Goal: Navigation & Orientation: Understand site structure

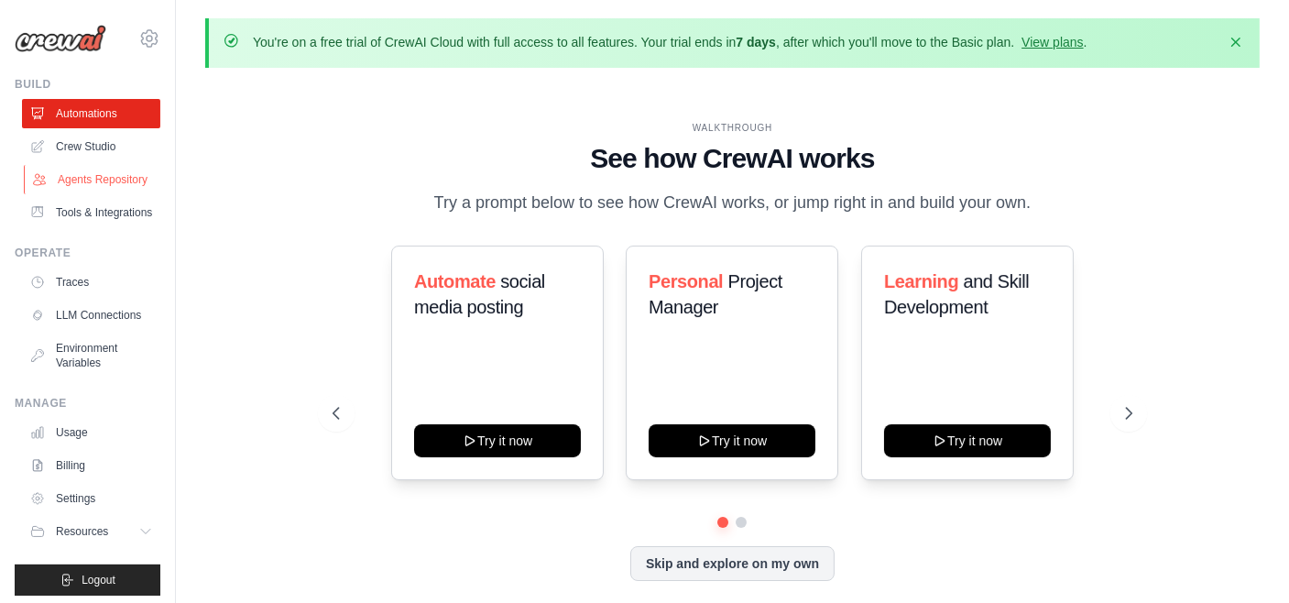
click at [112, 192] on link "Agents Repository" at bounding box center [93, 179] width 138 height 29
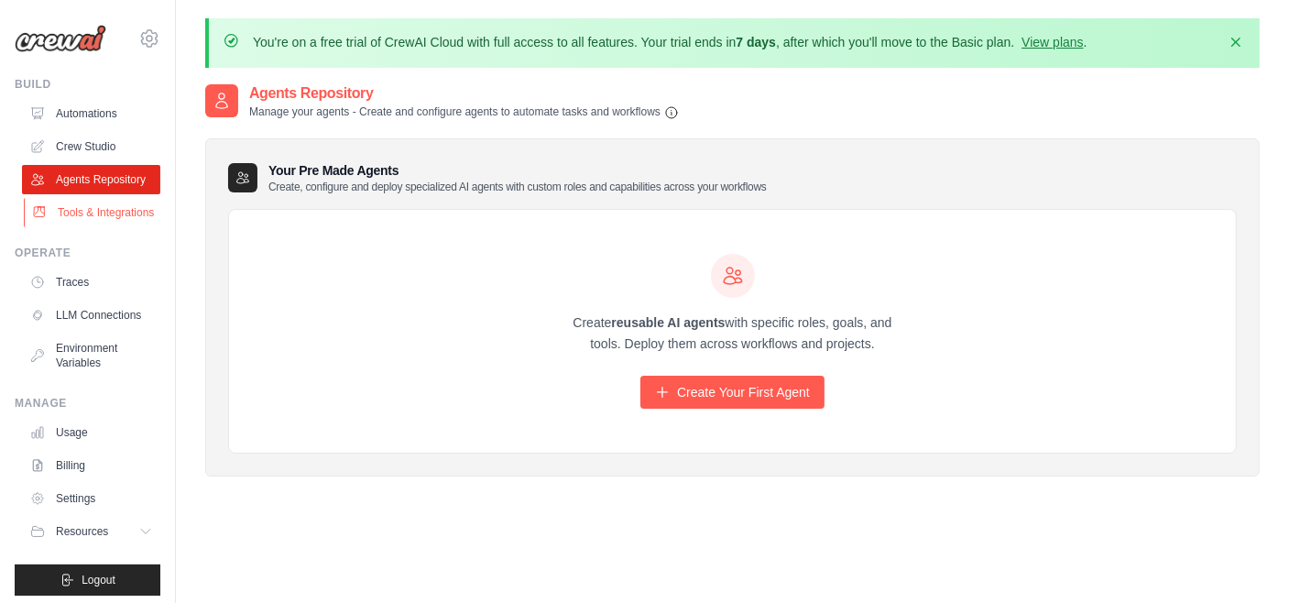
click at [66, 227] on link "Tools & Integrations" at bounding box center [93, 212] width 138 height 29
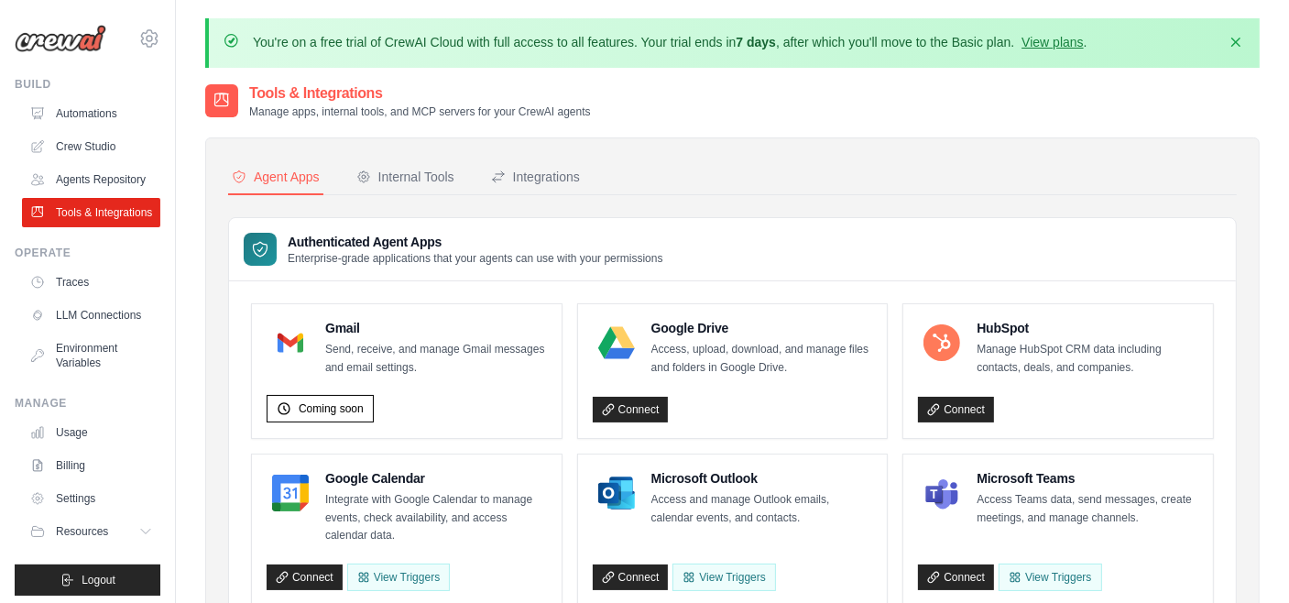
click at [72, 327] on ul "Traces LLM Connections Environment Variables" at bounding box center [91, 323] width 138 height 110
click at [104, 297] on link "Traces" at bounding box center [93, 282] width 138 height 29
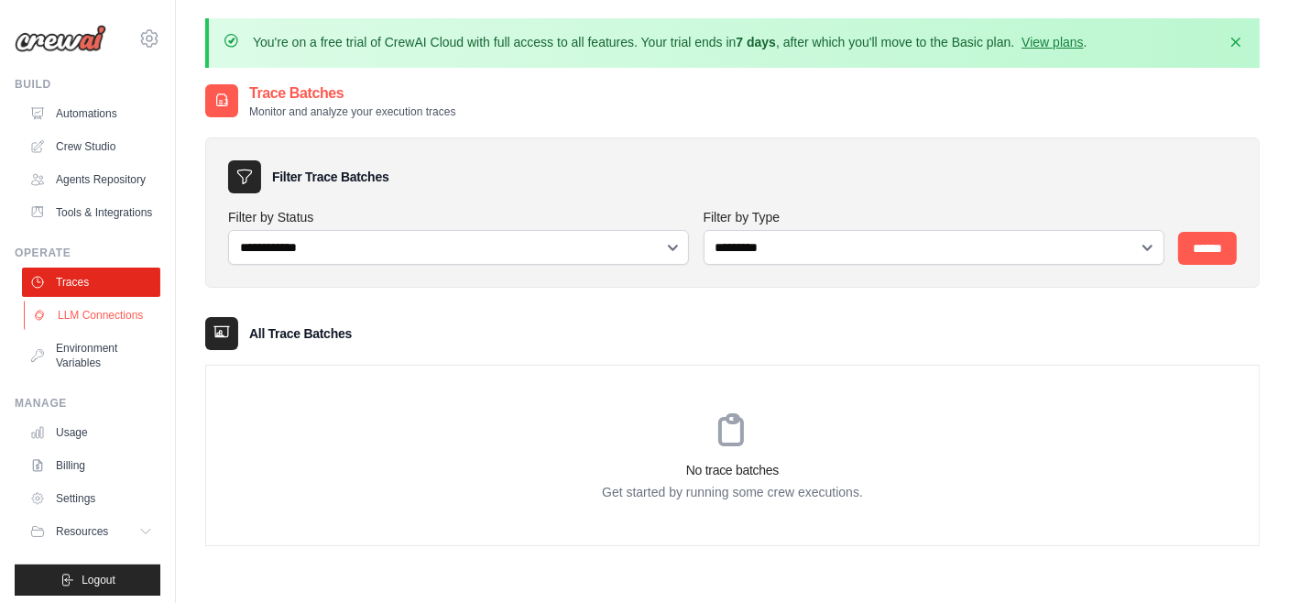
click at [109, 330] on link "LLM Connections" at bounding box center [93, 315] width 138 height 29
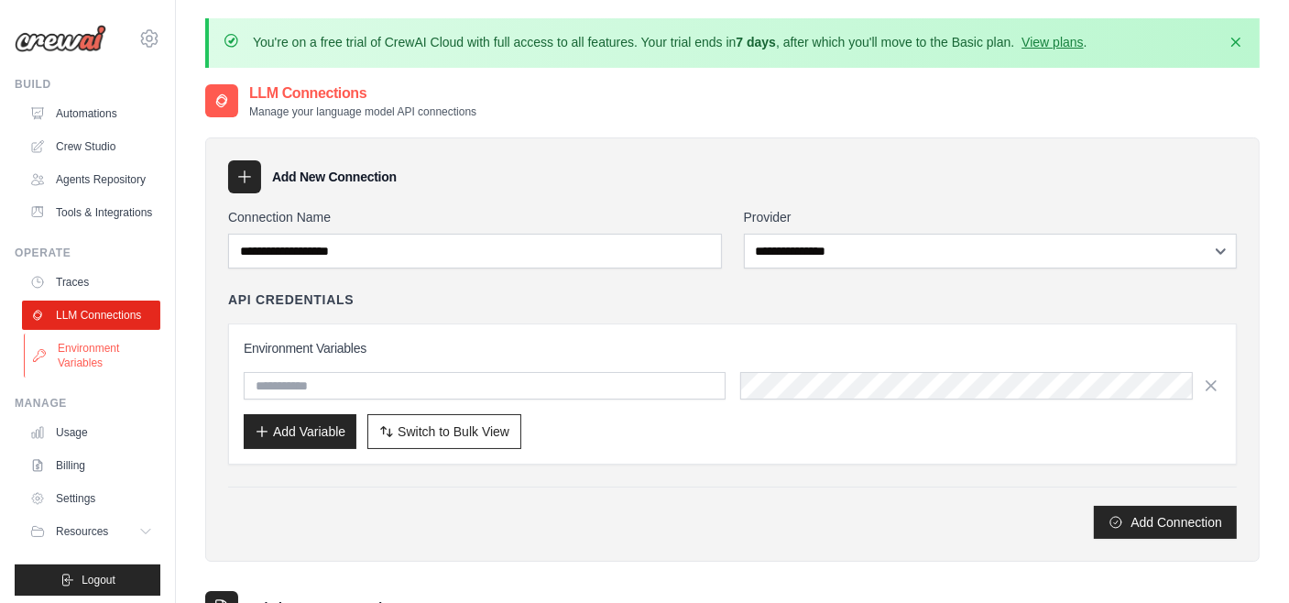
click at [109, 378] on link "Environment Variables" at bounding box center [93, 356] width 138 height 44
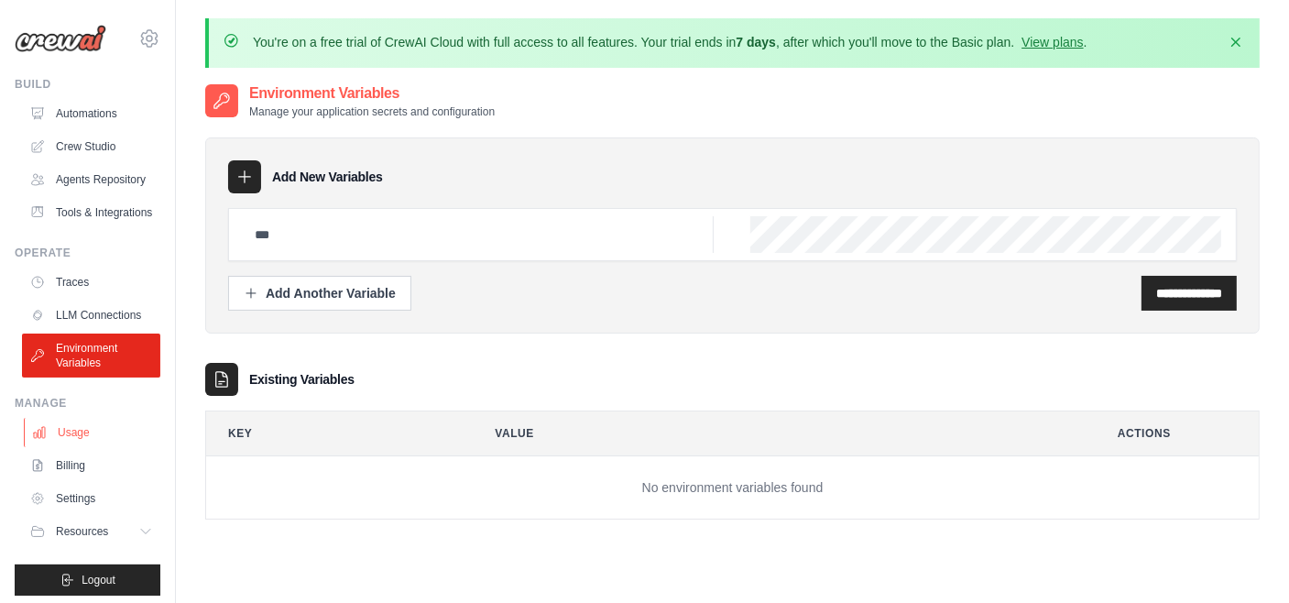
click at [102, 447] on link "Usage" at bounding box center [93, 432] width 138 height 29
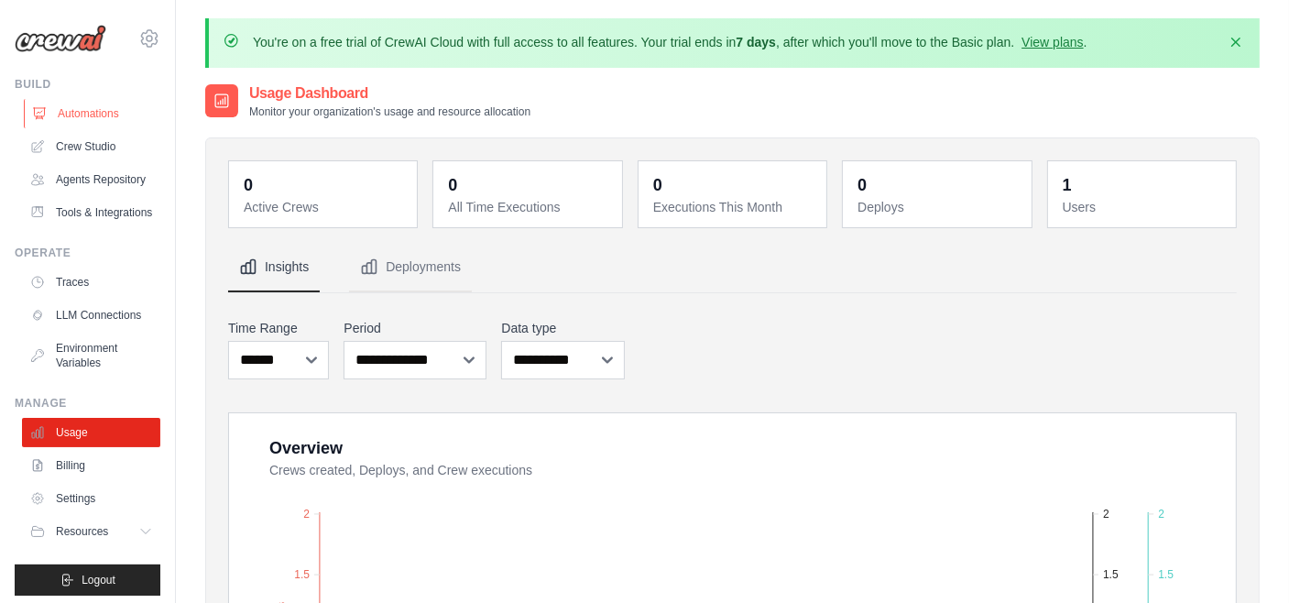
click at [117, 117] on link "Automations" at bounding box center [93, 113] width 138 height 29
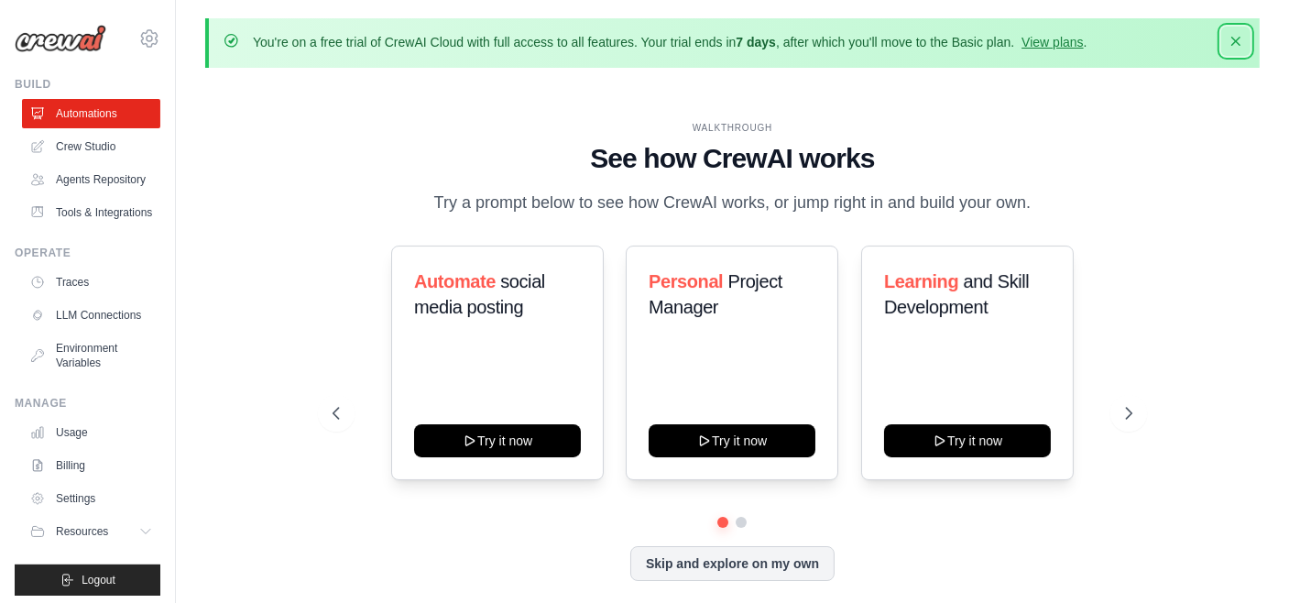
click at [1239, 32] on icon "button" at bounding box center [1236, 41] width 18 height 18
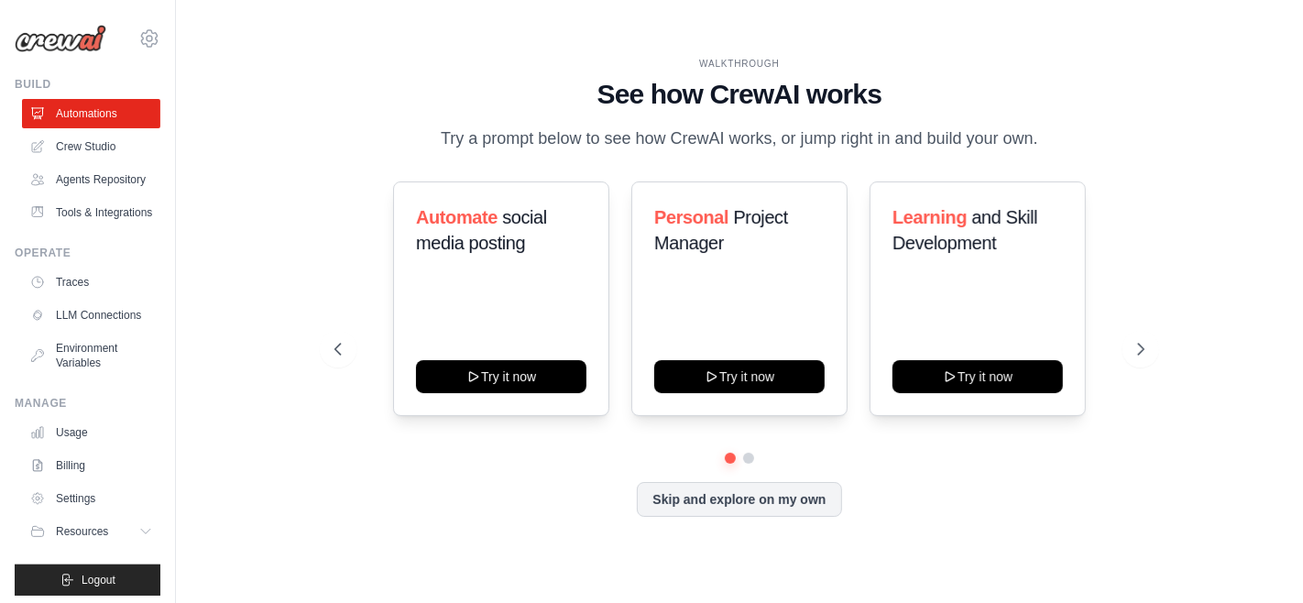
click at [331, 170] on div "WALKTHROUGH See how CrewAI works Try a prompt below to see how CrewAI works, or…" at bounding box center [739, 301] width 855 height 489
click at [81, 166] on link "Agents Repository" at bounding box center [93, 179] width 138 height 29
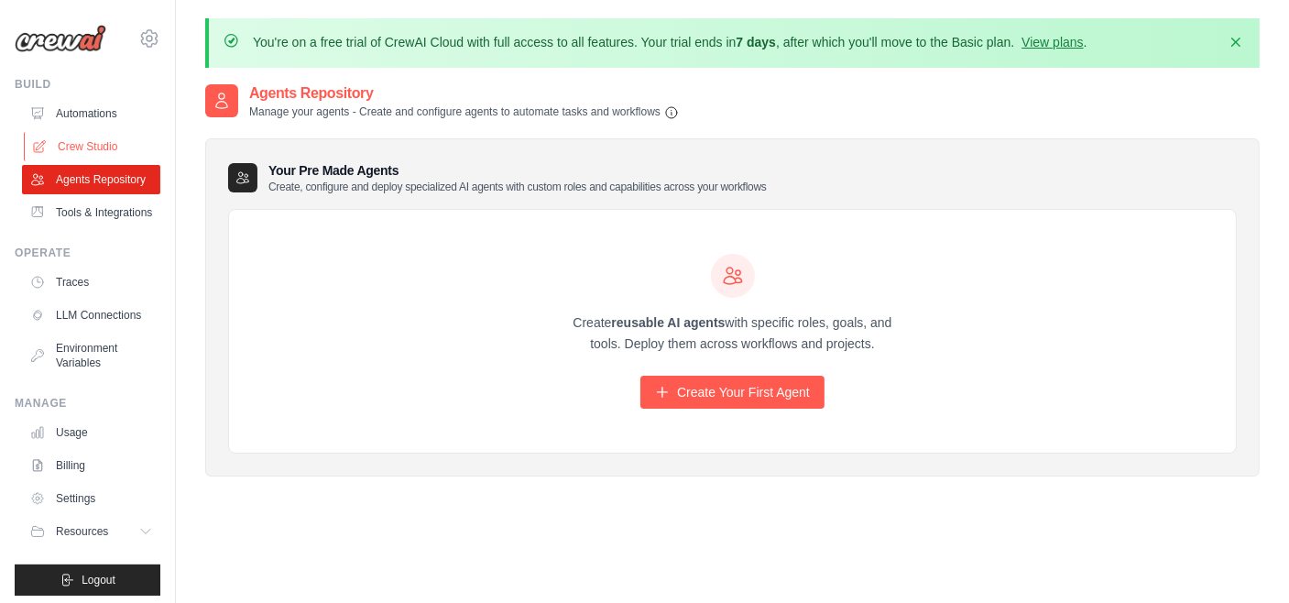
click at [99, 143] on link "Crew Studio" at bounding box center [93, 146] width 138 height 29
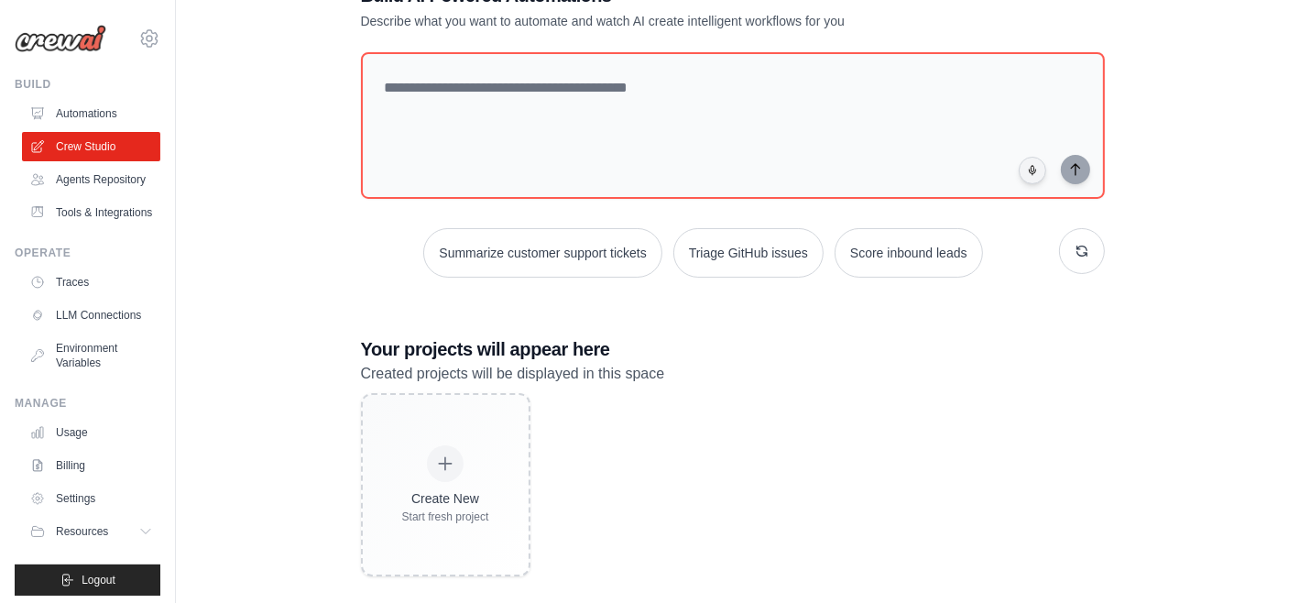
scroll to position [150, 0]
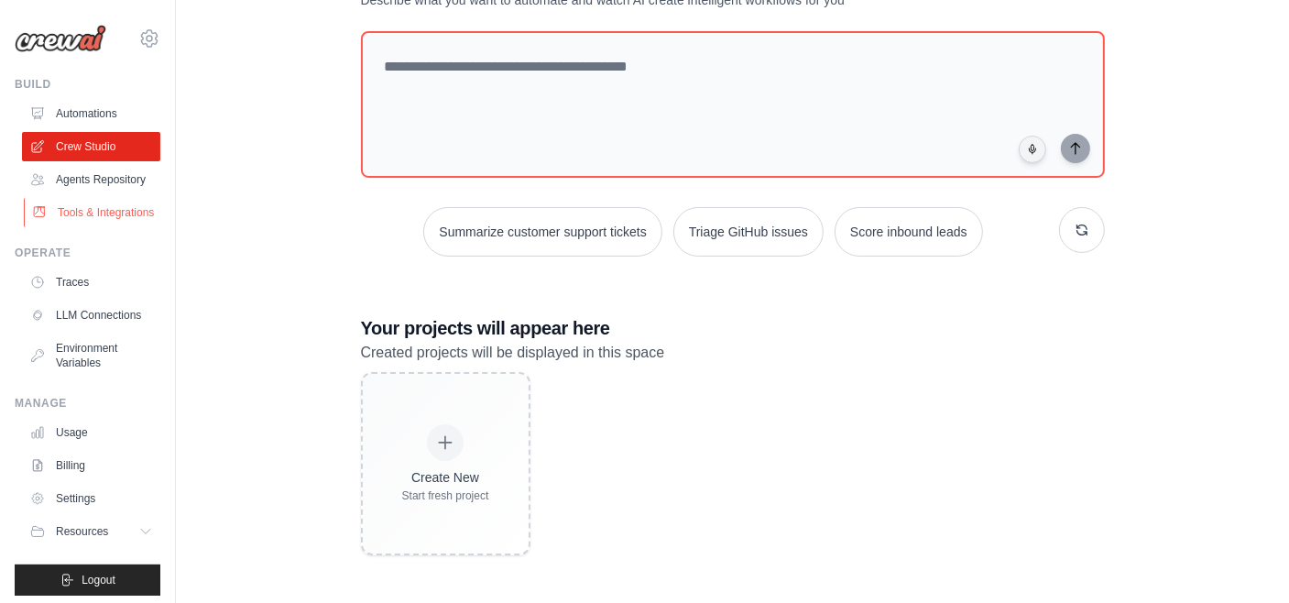
click at [47, 227] on link "Tools & Integrations" at bounding box center [93, 212] width 138 height 29
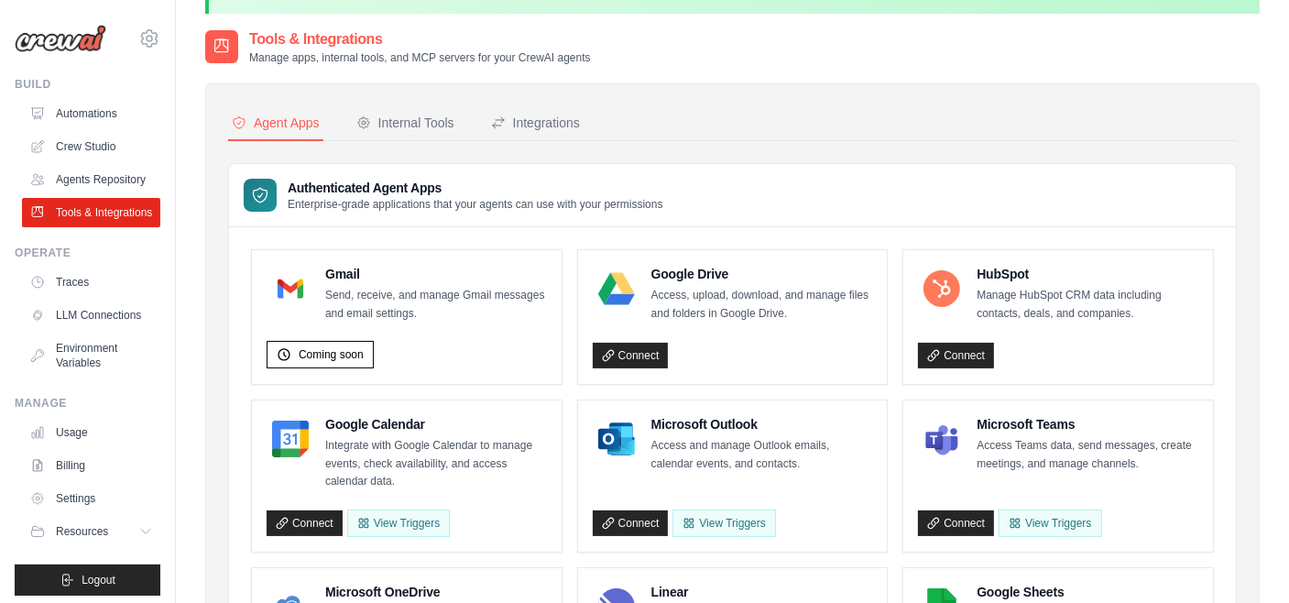
scroll to position [92, 0]
